Goal: Transaction & Acquisition: Obtain resource

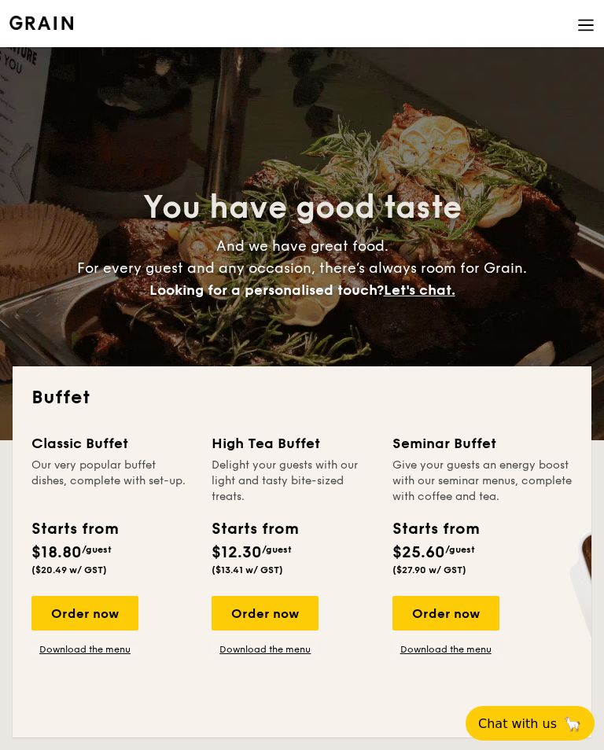
select select
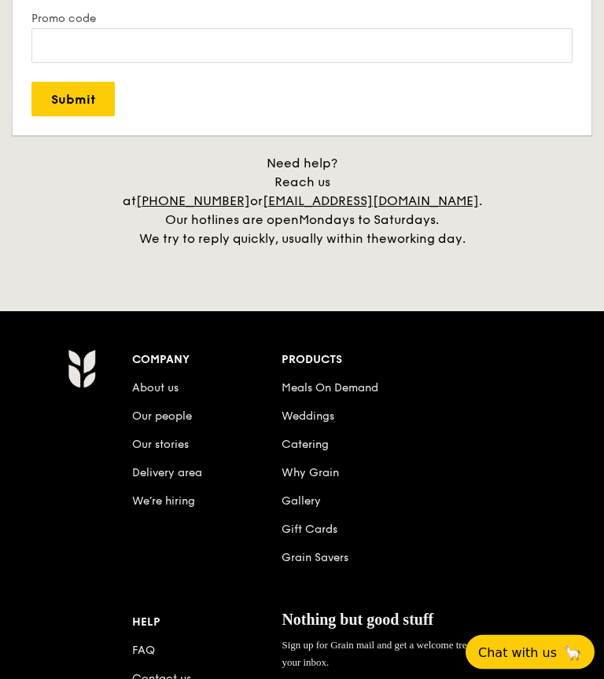
scroll to position [3589, 0]
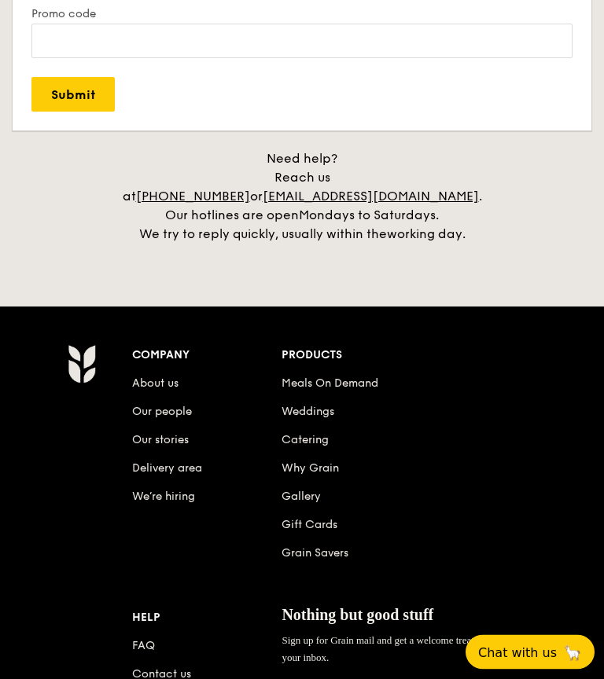
click at [144, 640] on link "FAQ" at bounding box center [143, 646] width 23 height 13
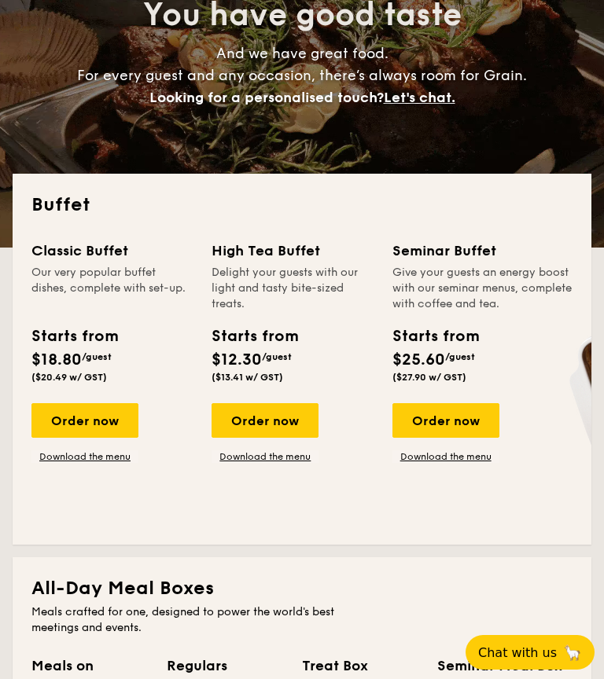
scroll to position [192, 0]
click at [293, 429] on div "Order now" at bounding box center [264, 421] width 107 height 35
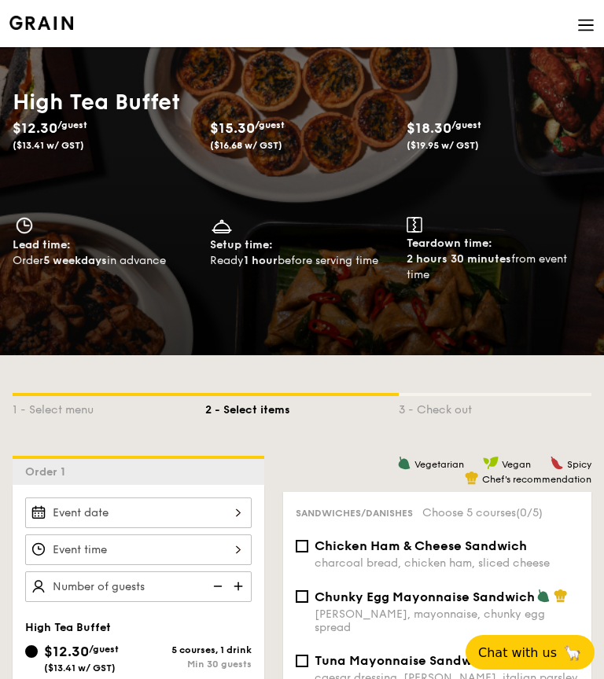
select select
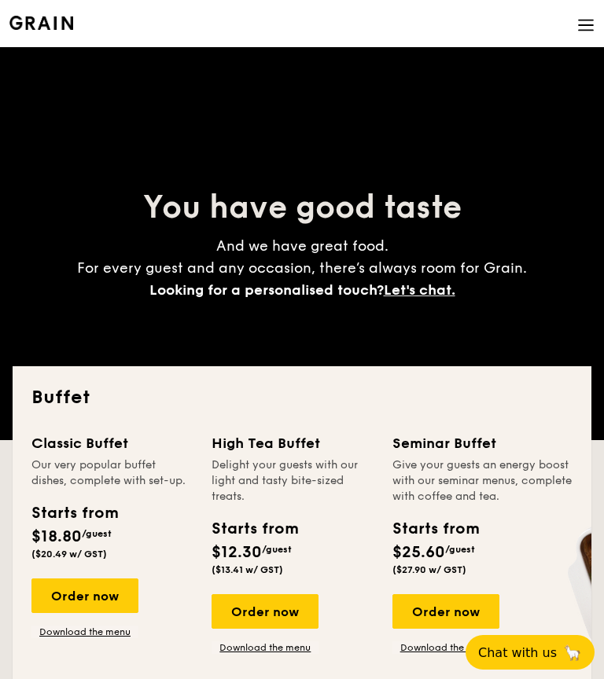
scroll to position [193, 0]
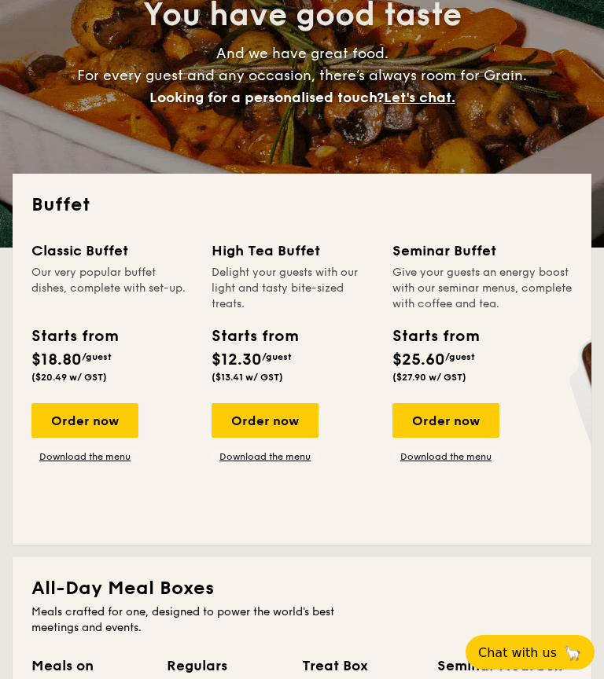
click at [276, 423] on div "Order now" at bounding box center [264, 420] width 107 height 35
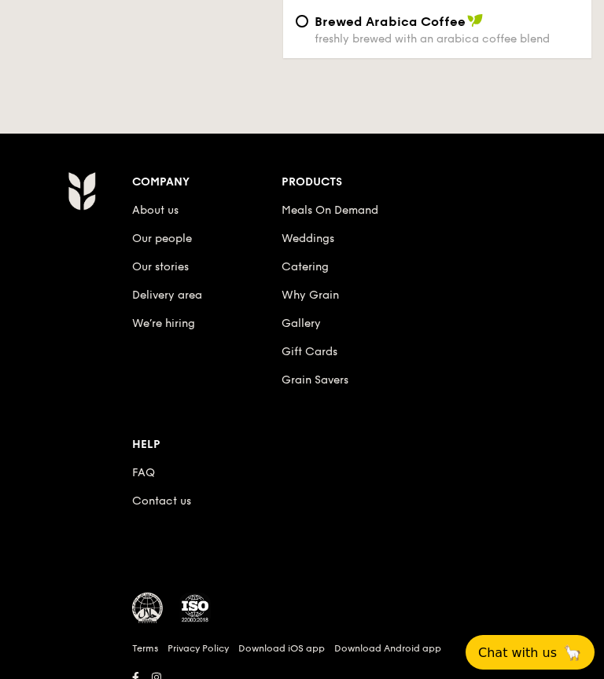
scroll to position [4666, 0]
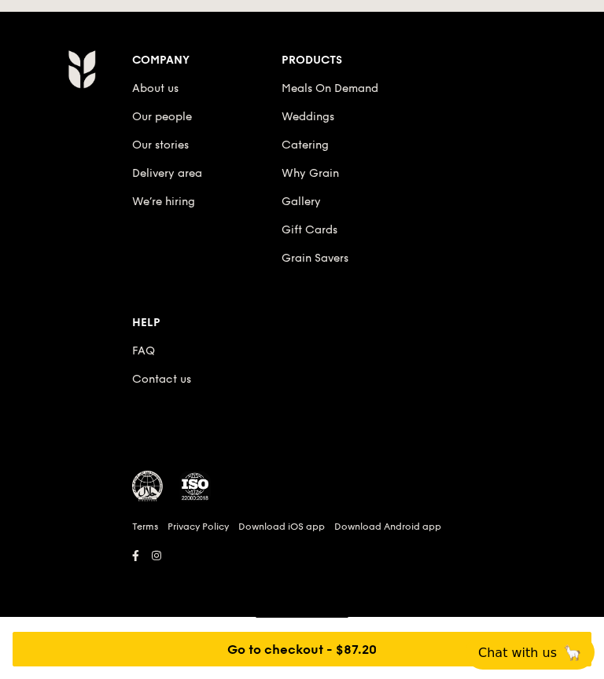
click at [160, 560] on icon at bounding box center [156, 555] width 9 height 9
select select
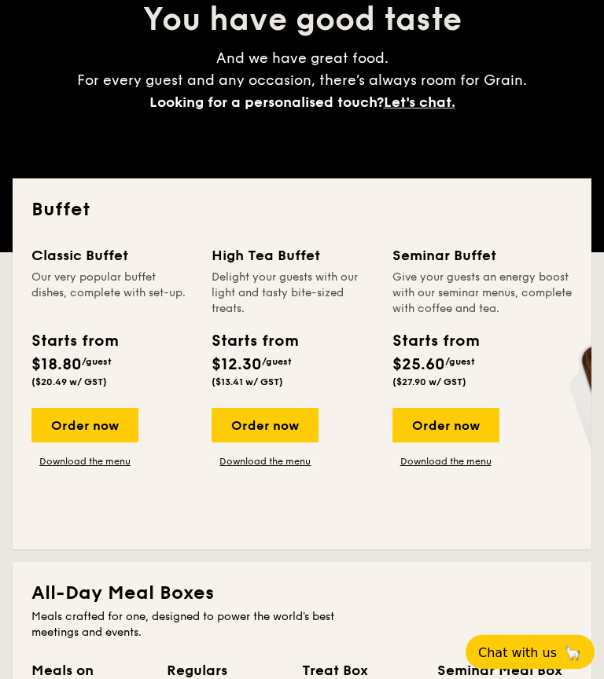
scroll to position [177, 0]
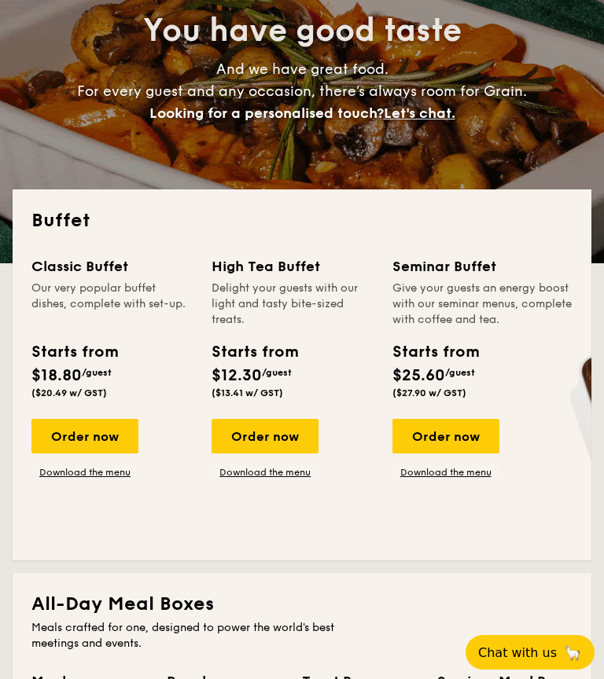
click at [112, 476] on link "Download the menu" at bounding box center [84, 472] width 107 height 13
